Goal: Register for event/course

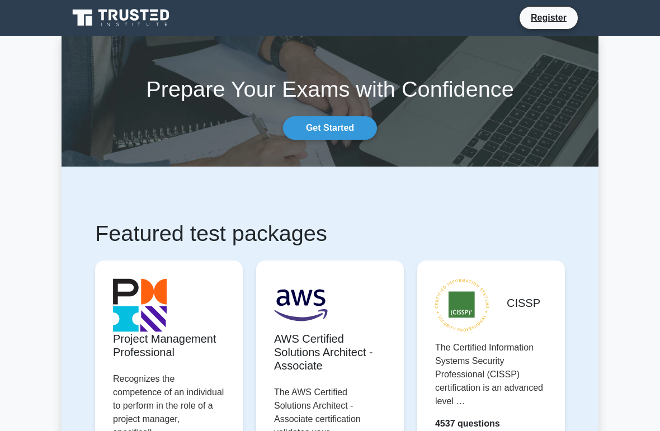
click at [339, 126] on link "Get Started" at bounding box center [330, 127] width 94 height 23
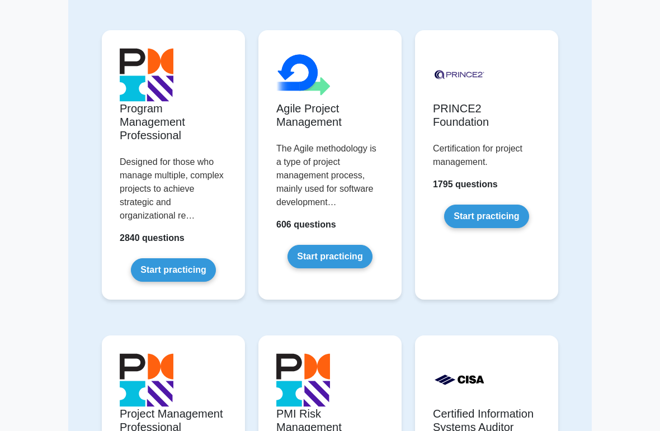
scroll to position [683, 0]
click at [499, 228] on link "Start practicing" at bounding box center [486, 216] width 84 height 23
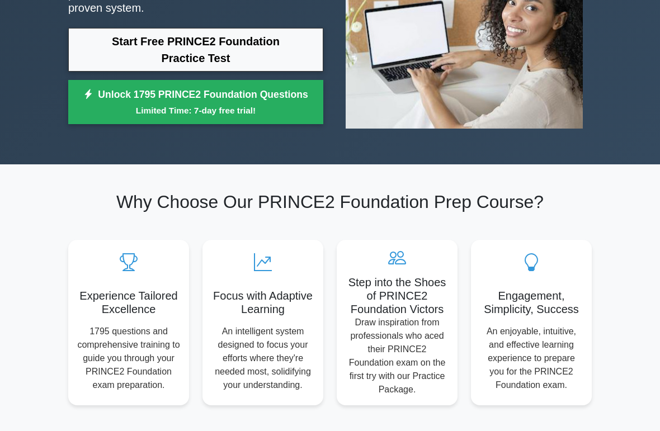
scroll to position [185, 0]
click at [107, 98] on link "Unlock 1795 PRINCE2 Foundation Questions Limited Time: 7-day free trial!" at bounding box center [195, 102] width 255 height 45
